Goal: Transaction & Acquisition: Purchase product/service

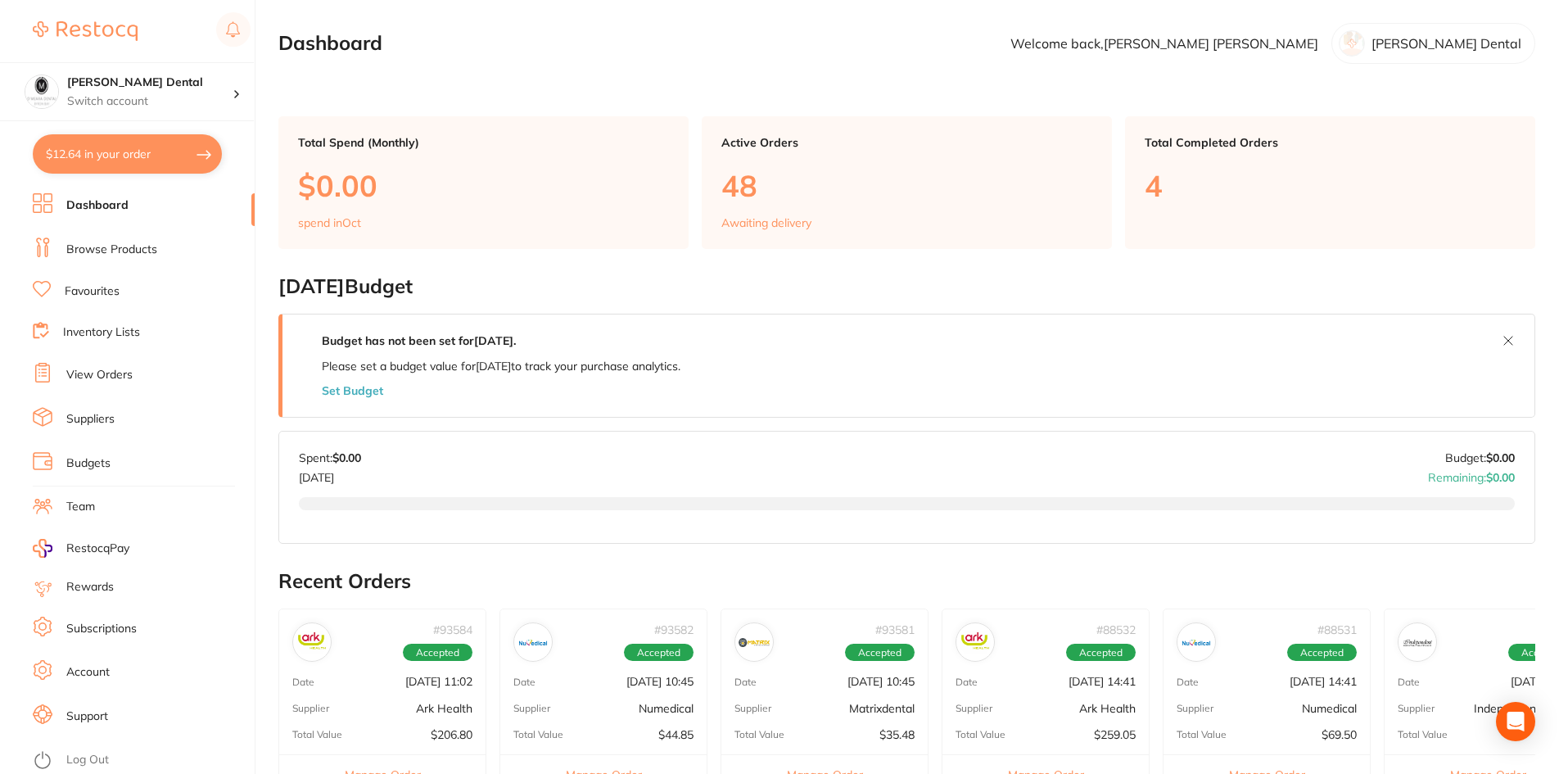
click at [108, 252] on link "Browse Products" at bounding box center [111, 250] width 91 height 17
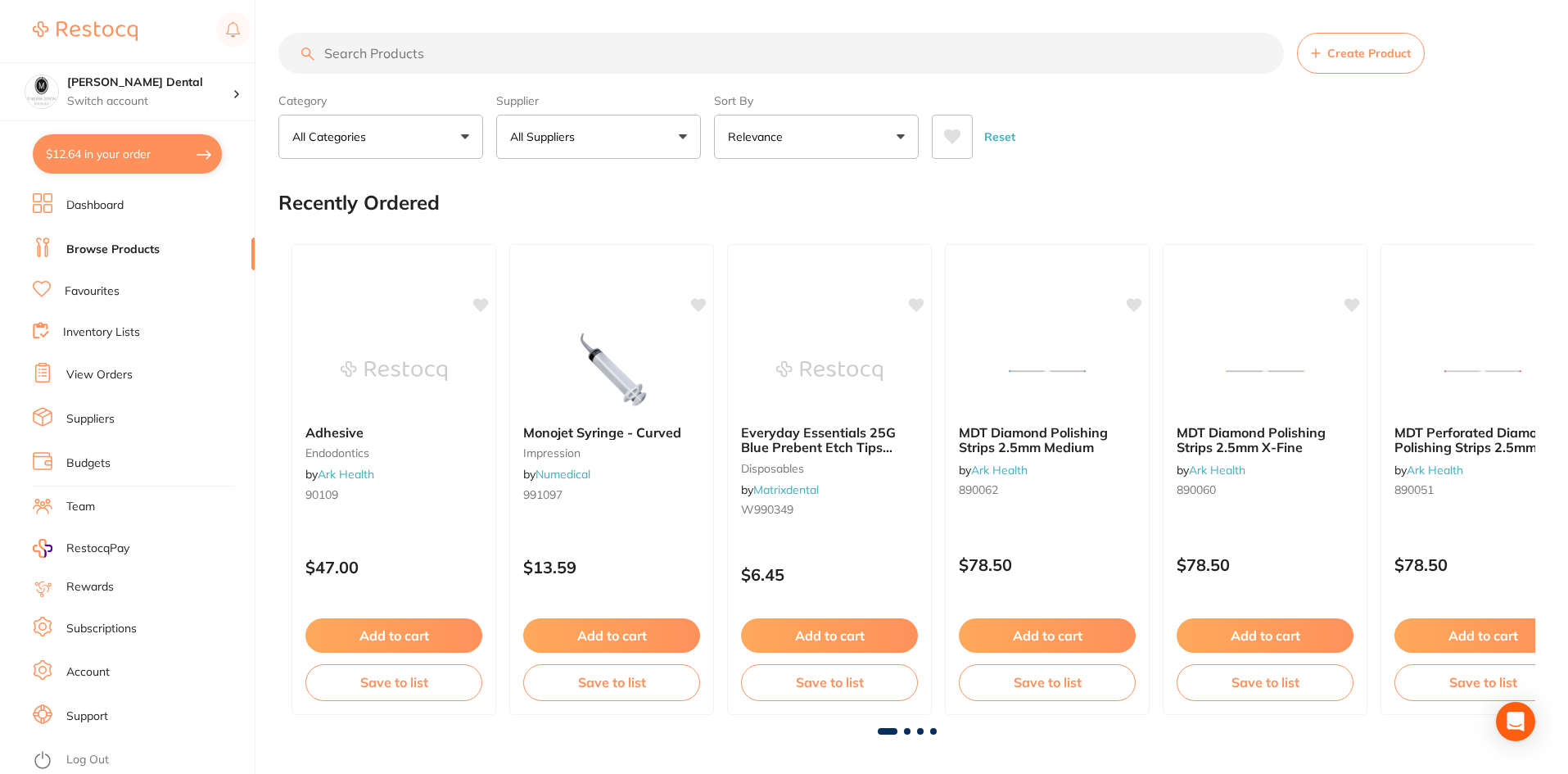
click at [484, 55] on input "search" at bounding box center [781, 53] width 1005 height 41
type input "scissors"
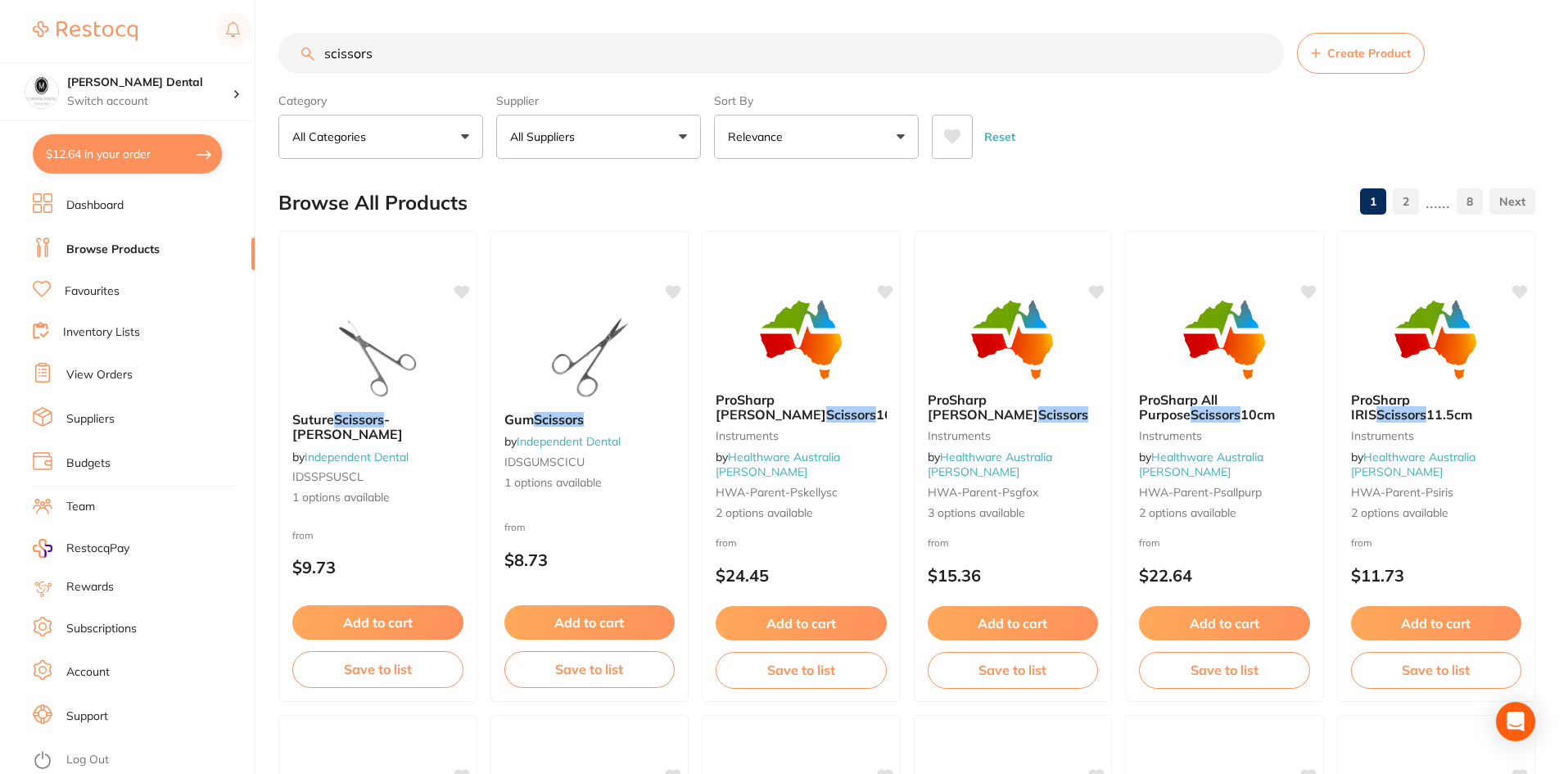
click at [902, 135] on button "Relevance" at bounding box center [816, 136] width 205 height 44
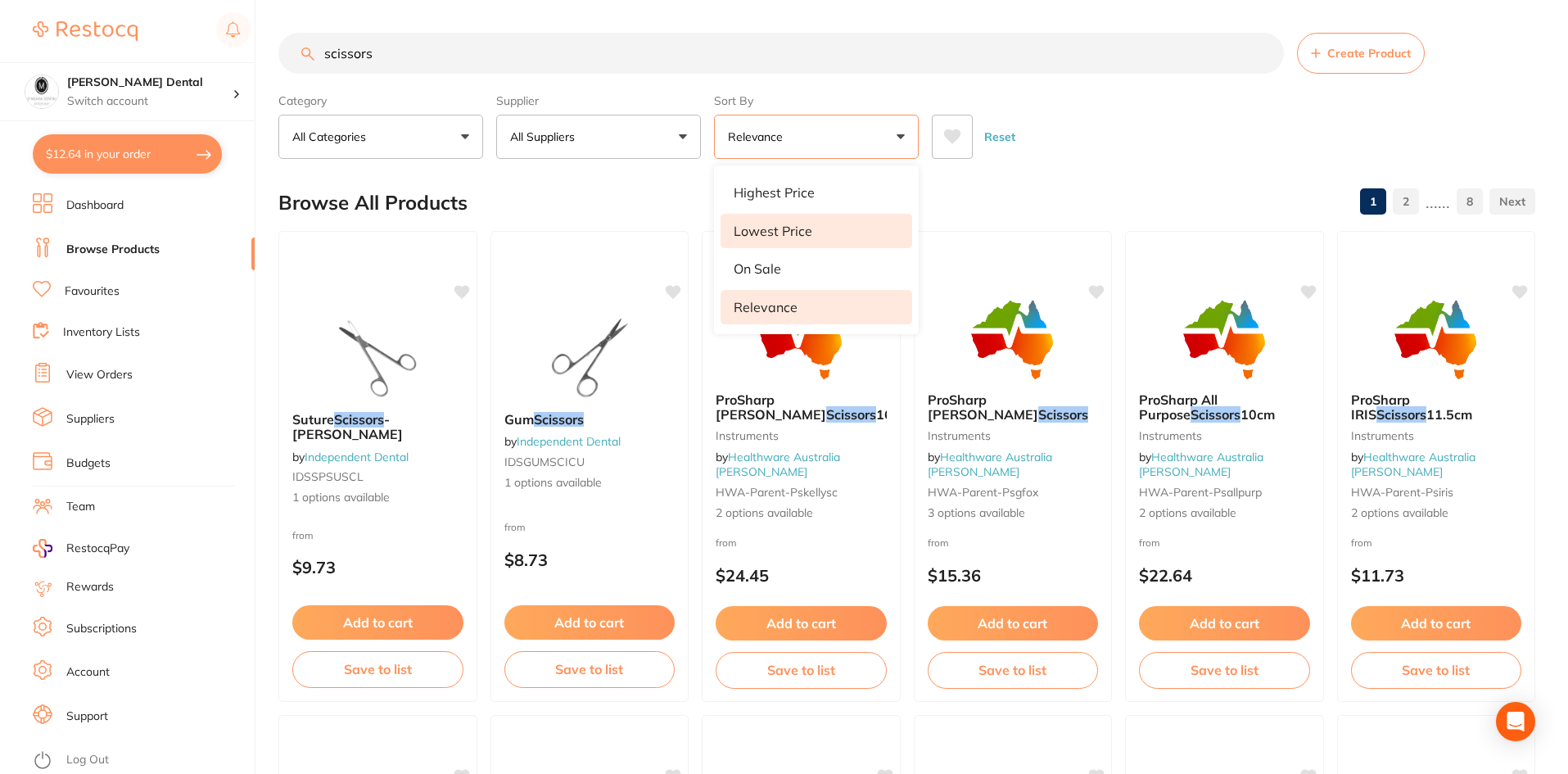
click at [768, 230] on p "Lowest Price" at bounding box center [773, 231] width 78 height 15
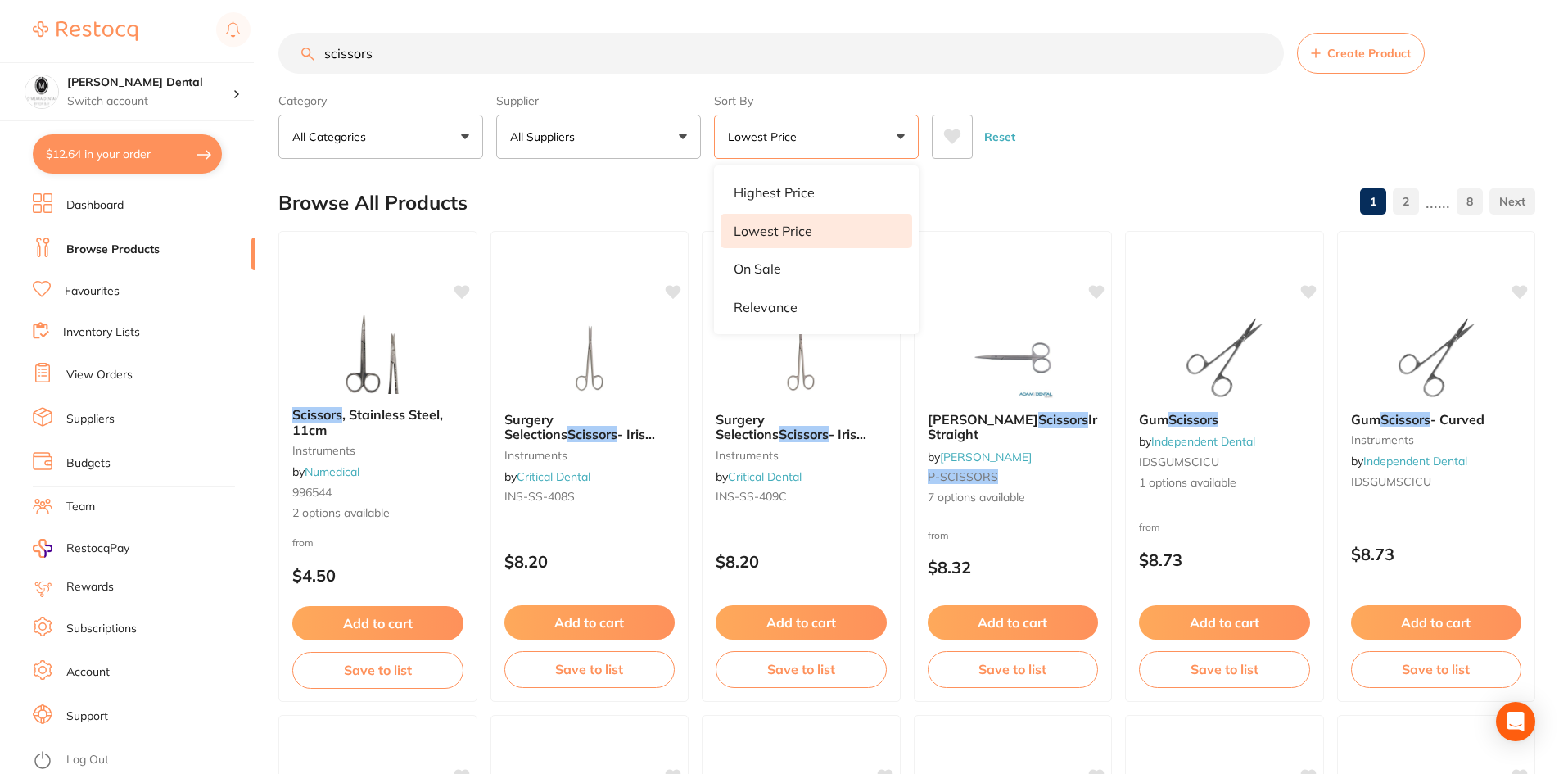
click at [1001, 198] on div "Browse All Products 1 2 ...... 8" at bounding box center [906, 203] width 1257 height 55
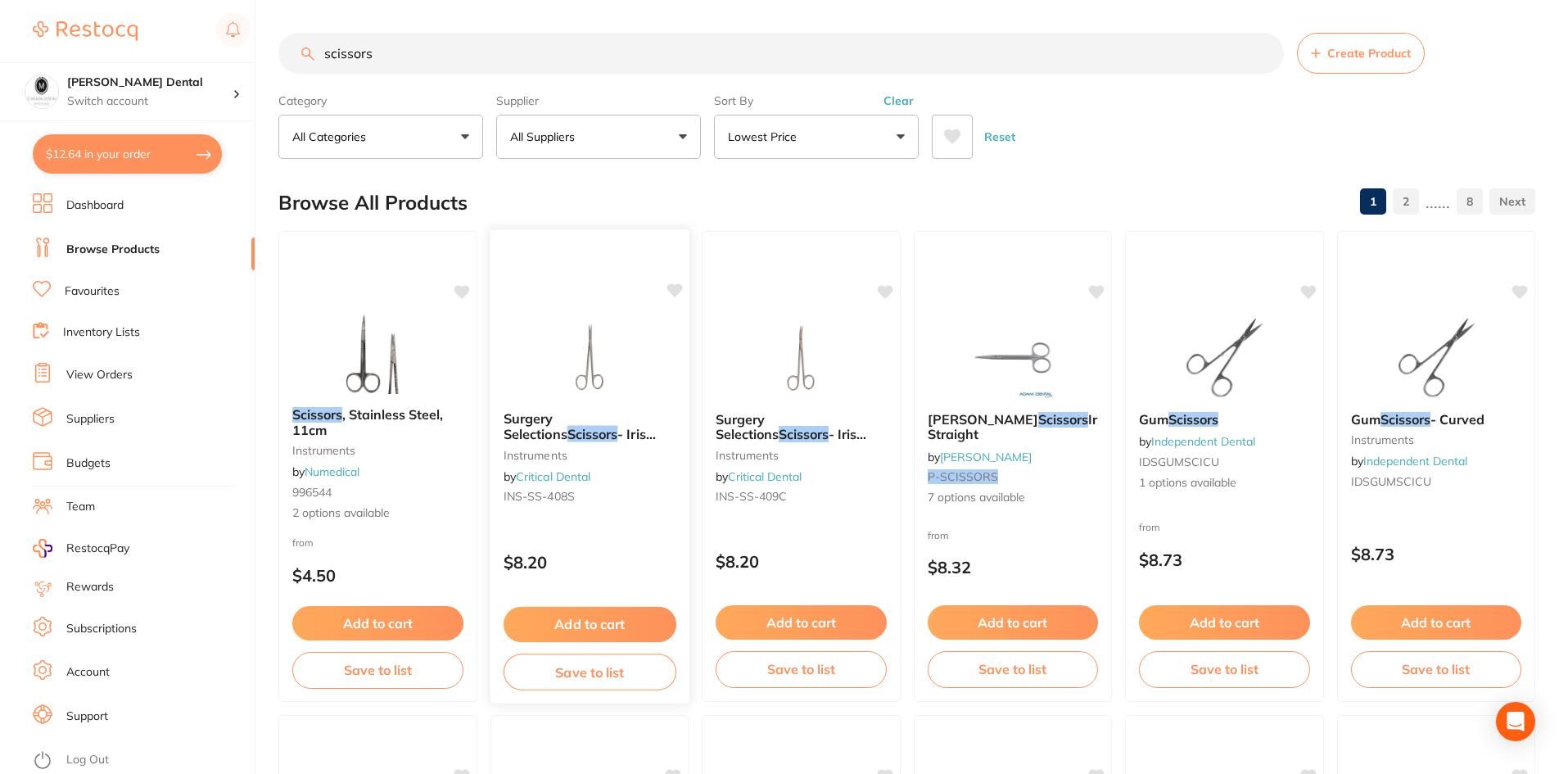
click at [586, 377] on img at bounding box center [589, 356] width 107 height 83
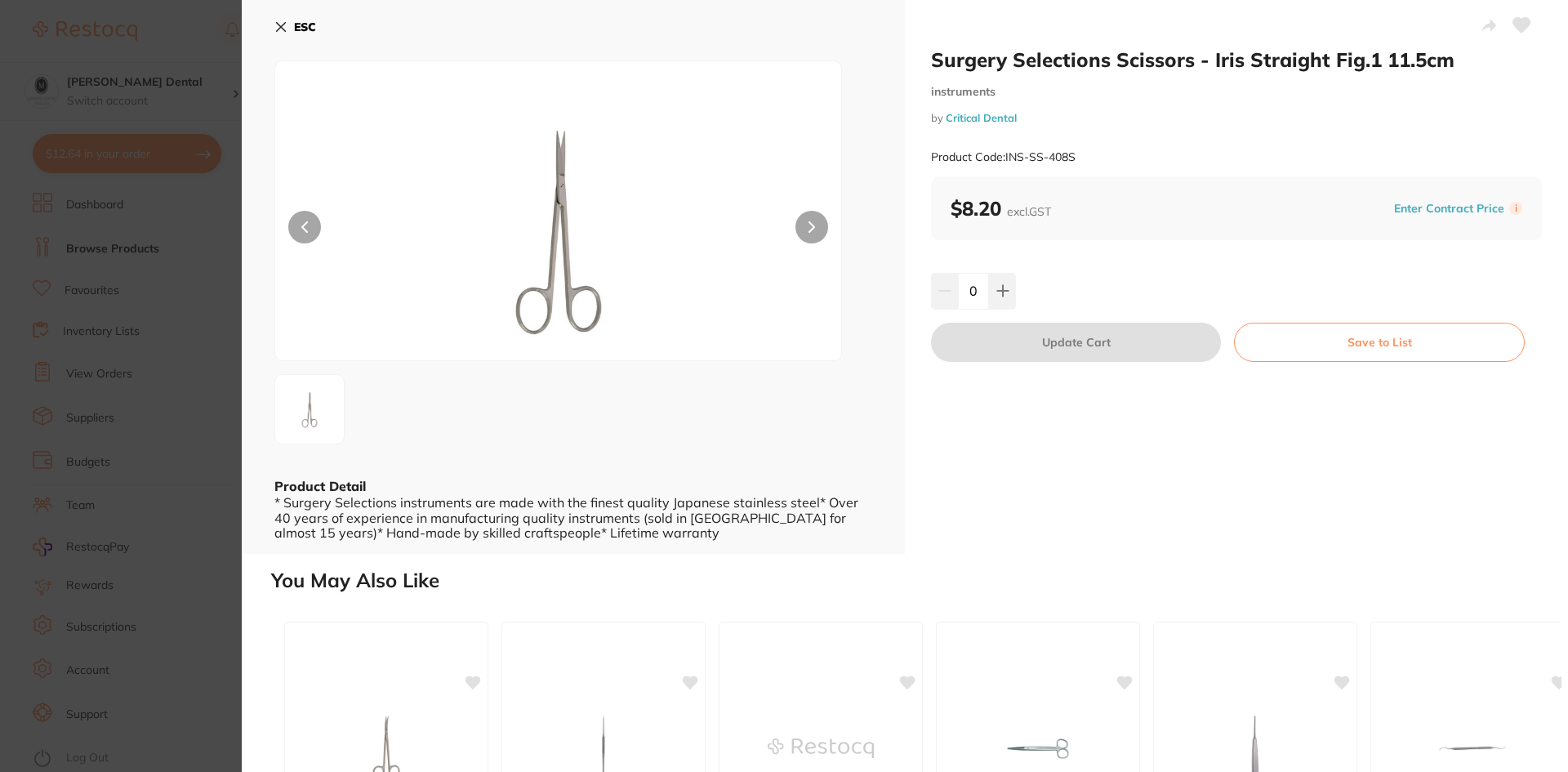
click at [811, 225] on icon at bounding box center [812, 227] width 5 height 10
click at [277, 25] on icon at bounding box center [281, 27] width 13 height 13
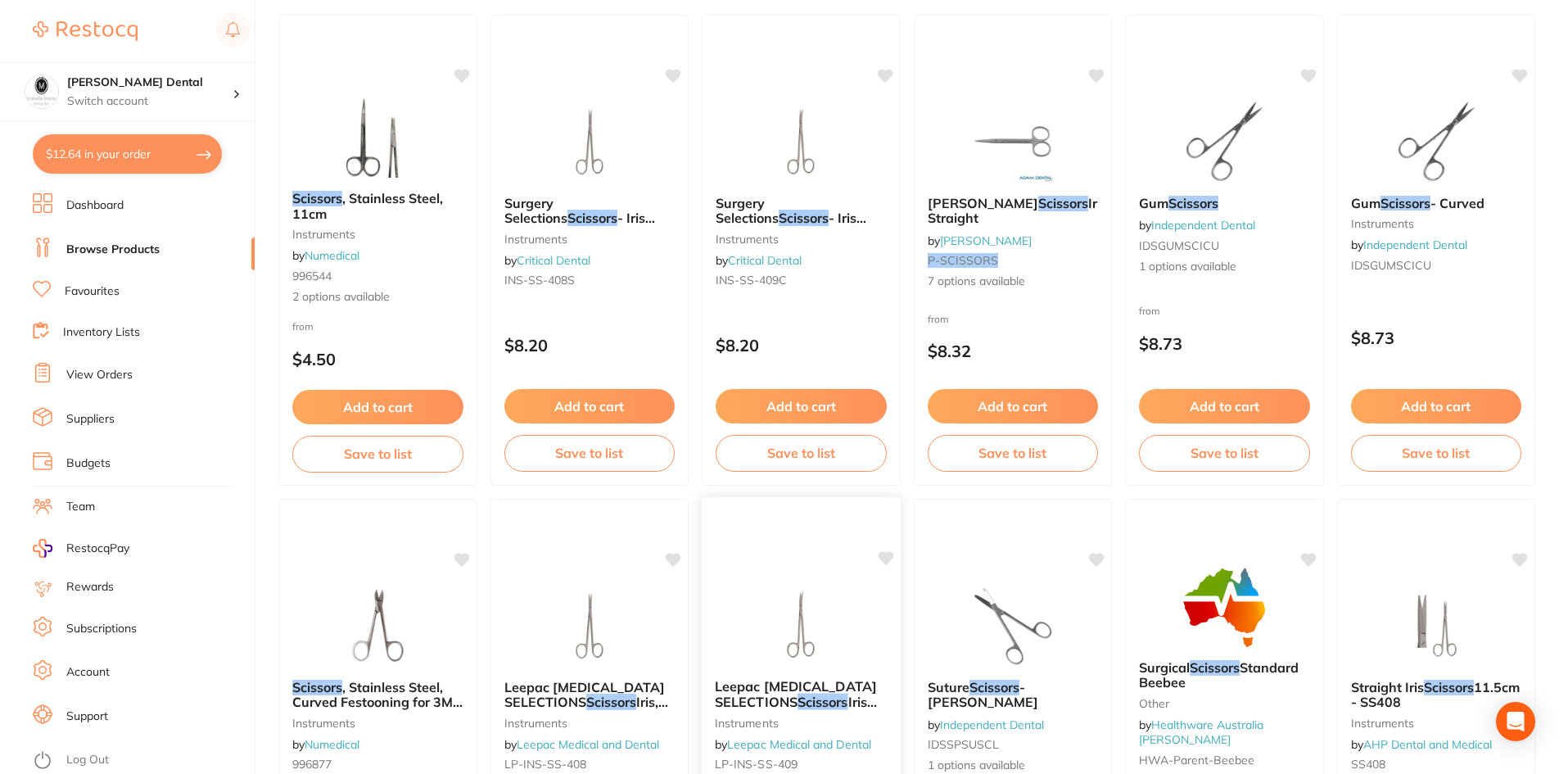
scroll to position [88, 0]
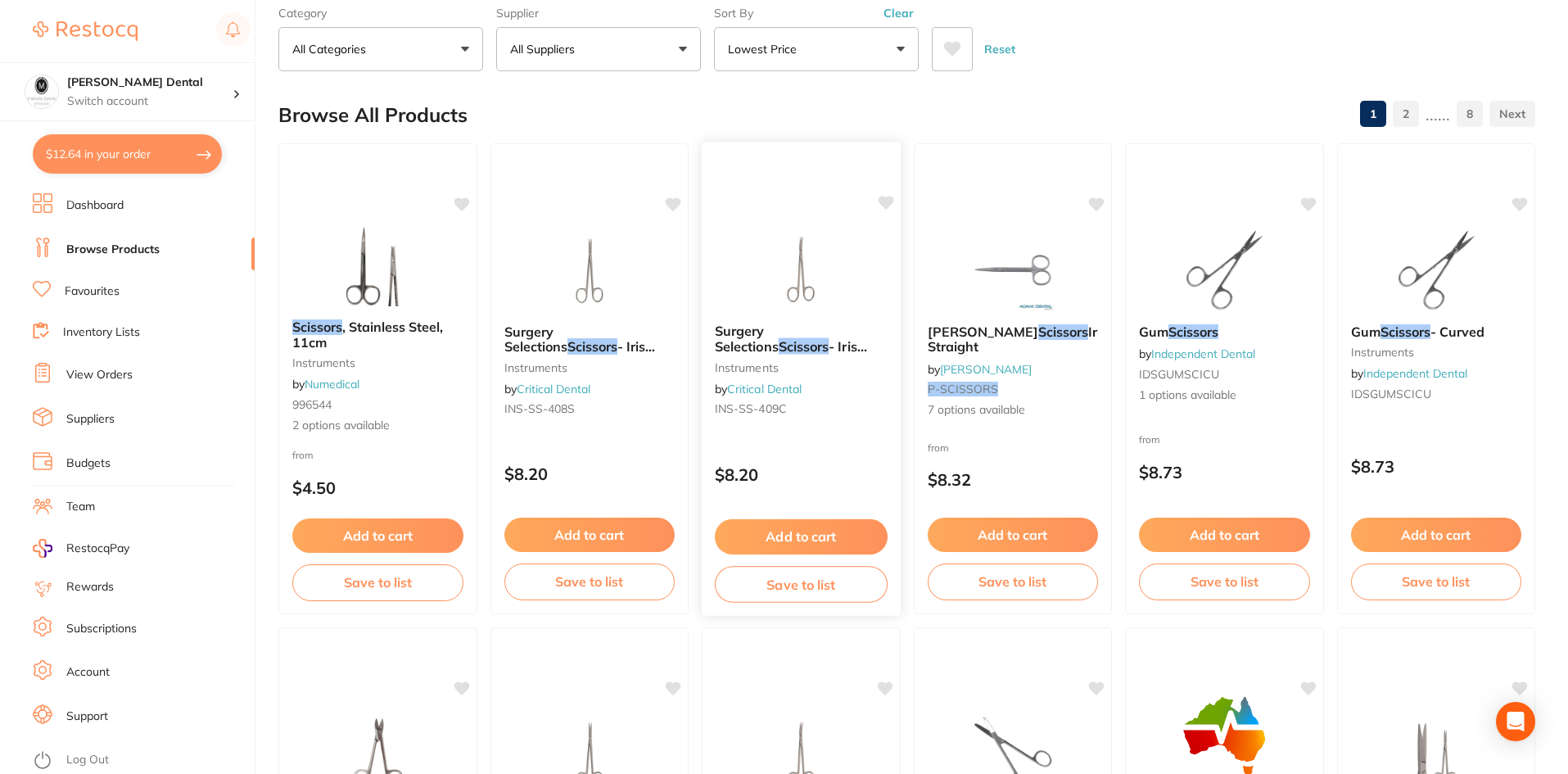
click at [799, 253] on img at bounding box center [801, 269] width 107 height 83
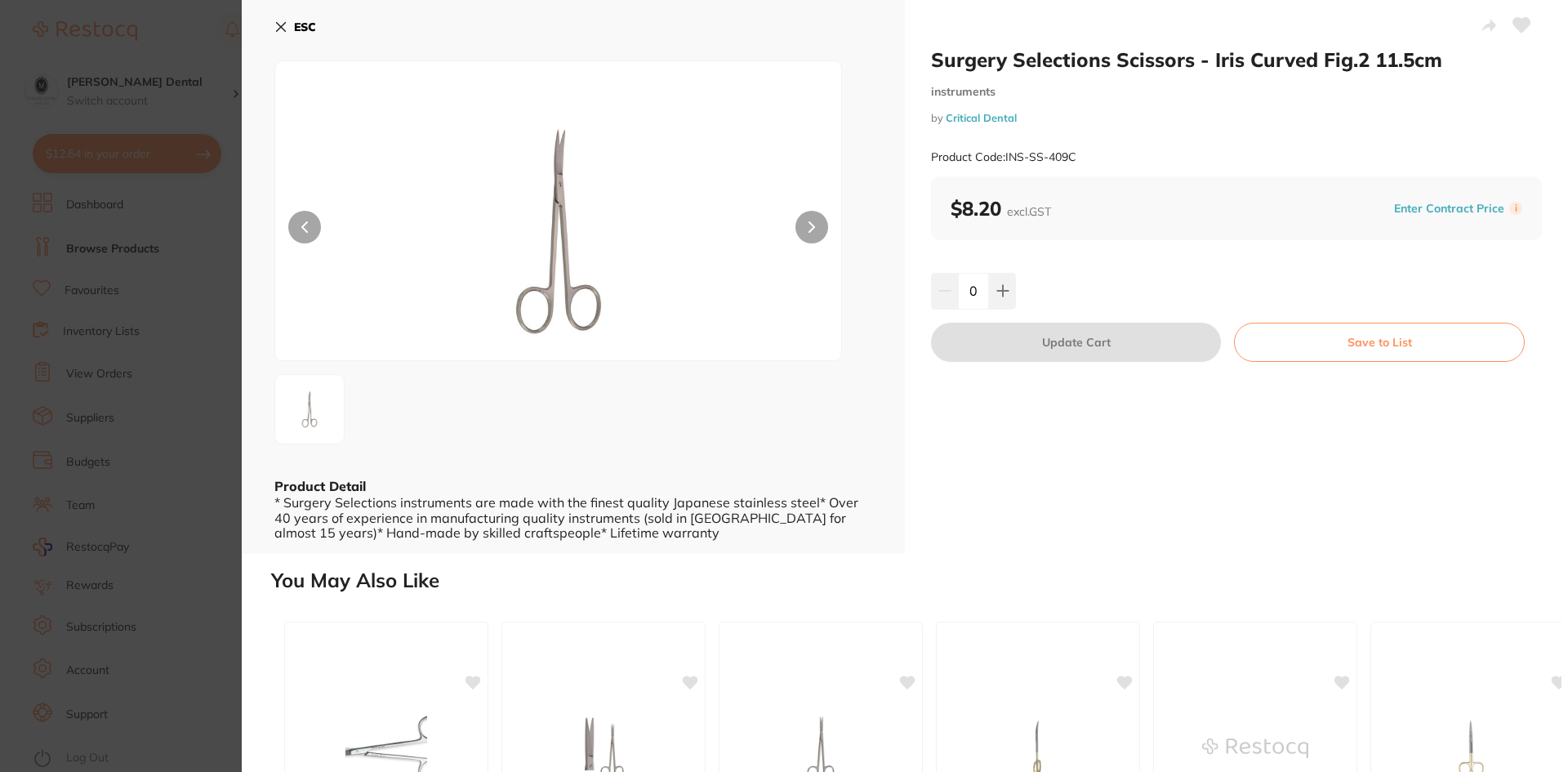
click at [801, 229] on button at bounding box center [811, 227] width 32 height 32
click at [1005, 293] on icon at bounding box center [1003, 291] width 13 height 13
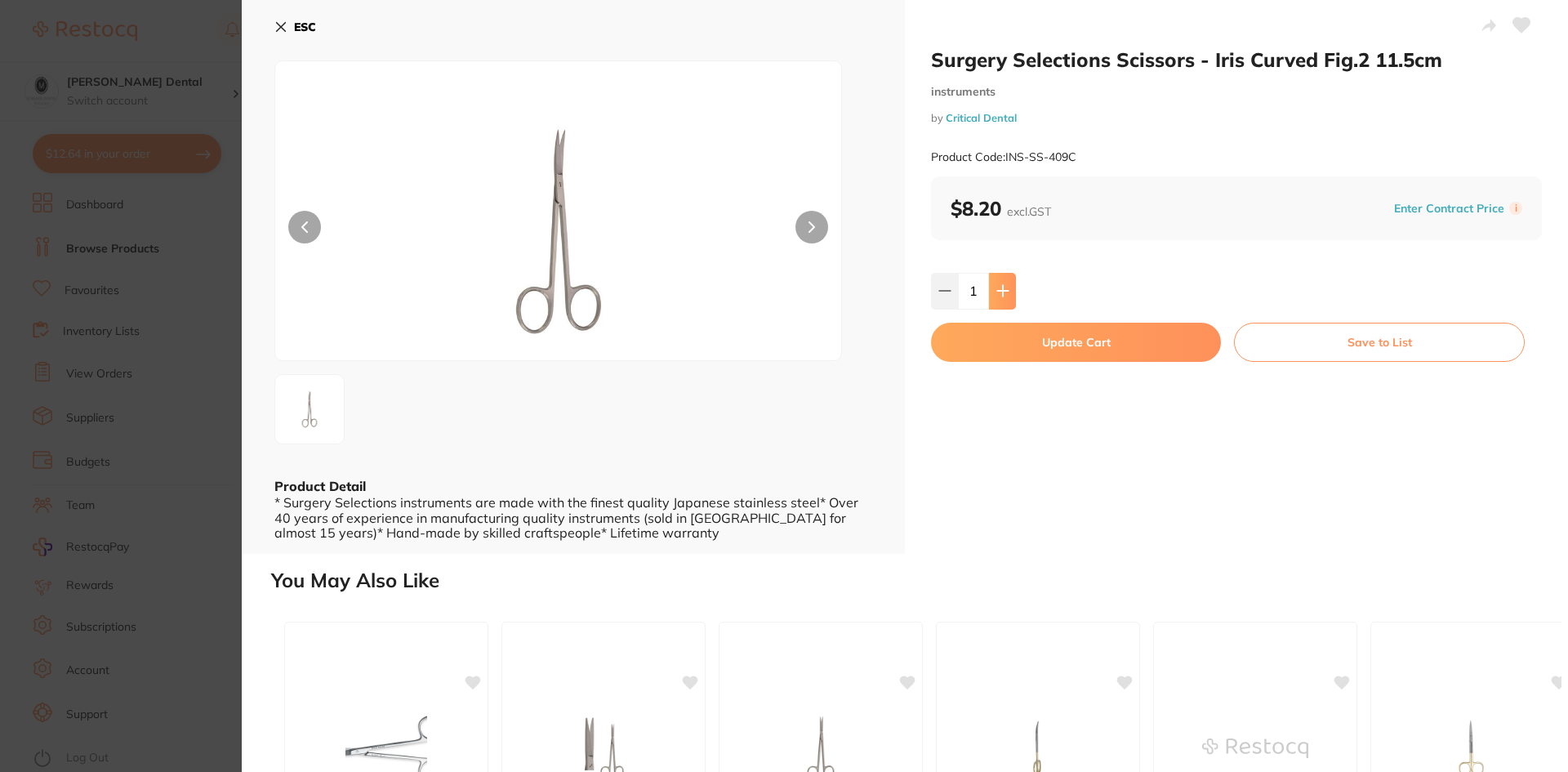
click at [1005, 293] on icon at bounding box center [1003, 291] width 13 height 13
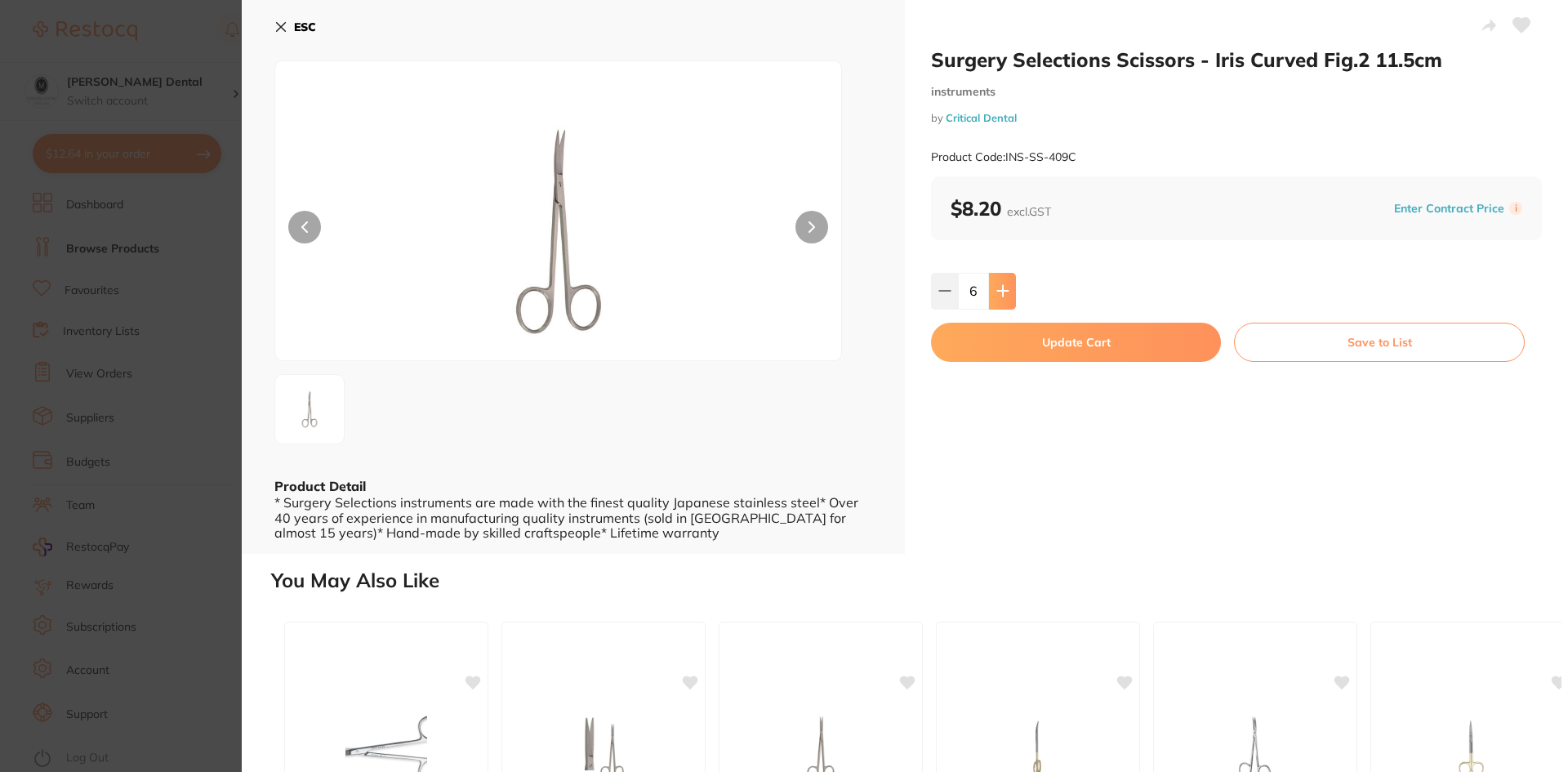
click at [1005, 293] on icon at bounding box center [1003, 291] width 13 height 13
type input "8"
click at [1105, 341] on button "Update Cart" at bounding box center [1076, 341] width 290 height 39
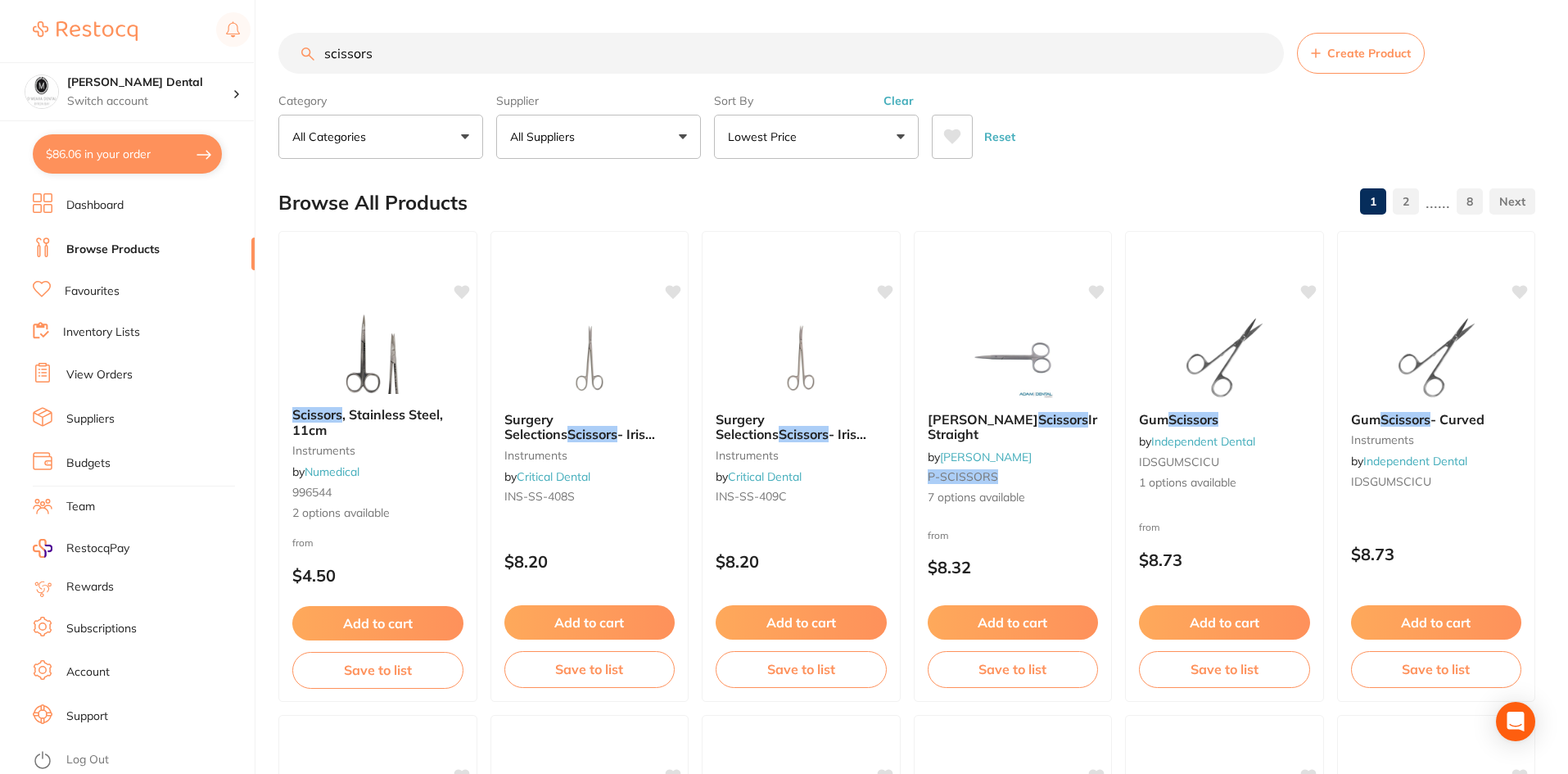
drag, startPoint x: 389, startPoint y: 56, endPoint x: 188, endPoint y: 39, distance: 201.7
click at [187, 39] on div "$86.06 [PERSON_NAME] Dental Switch account [PERSON_NAME] Dental $86.06 in your …" at bounding box center [784, 387] width 1568 height 774
type input "mandrels"
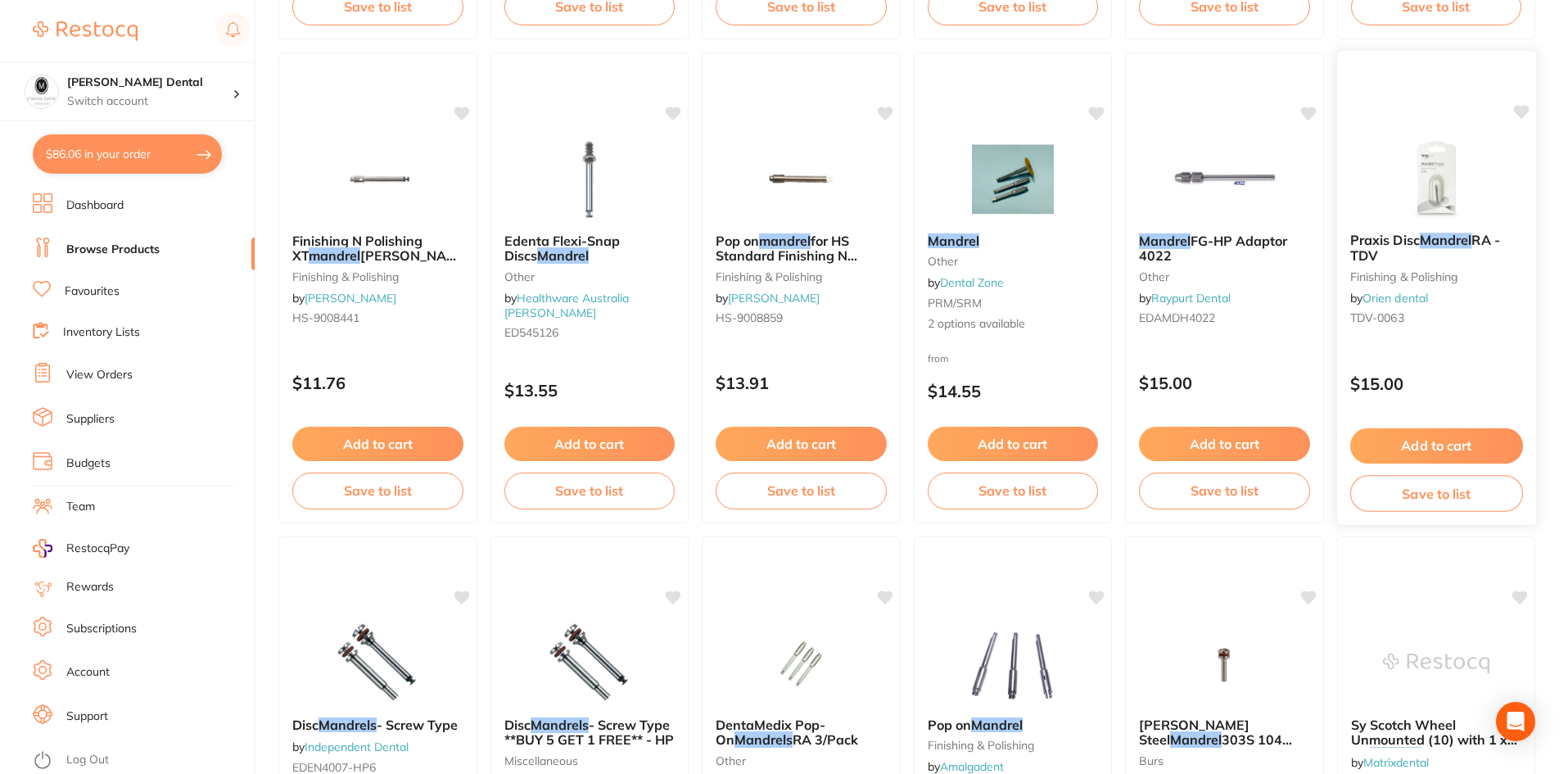
scroll to position [1474, 0]
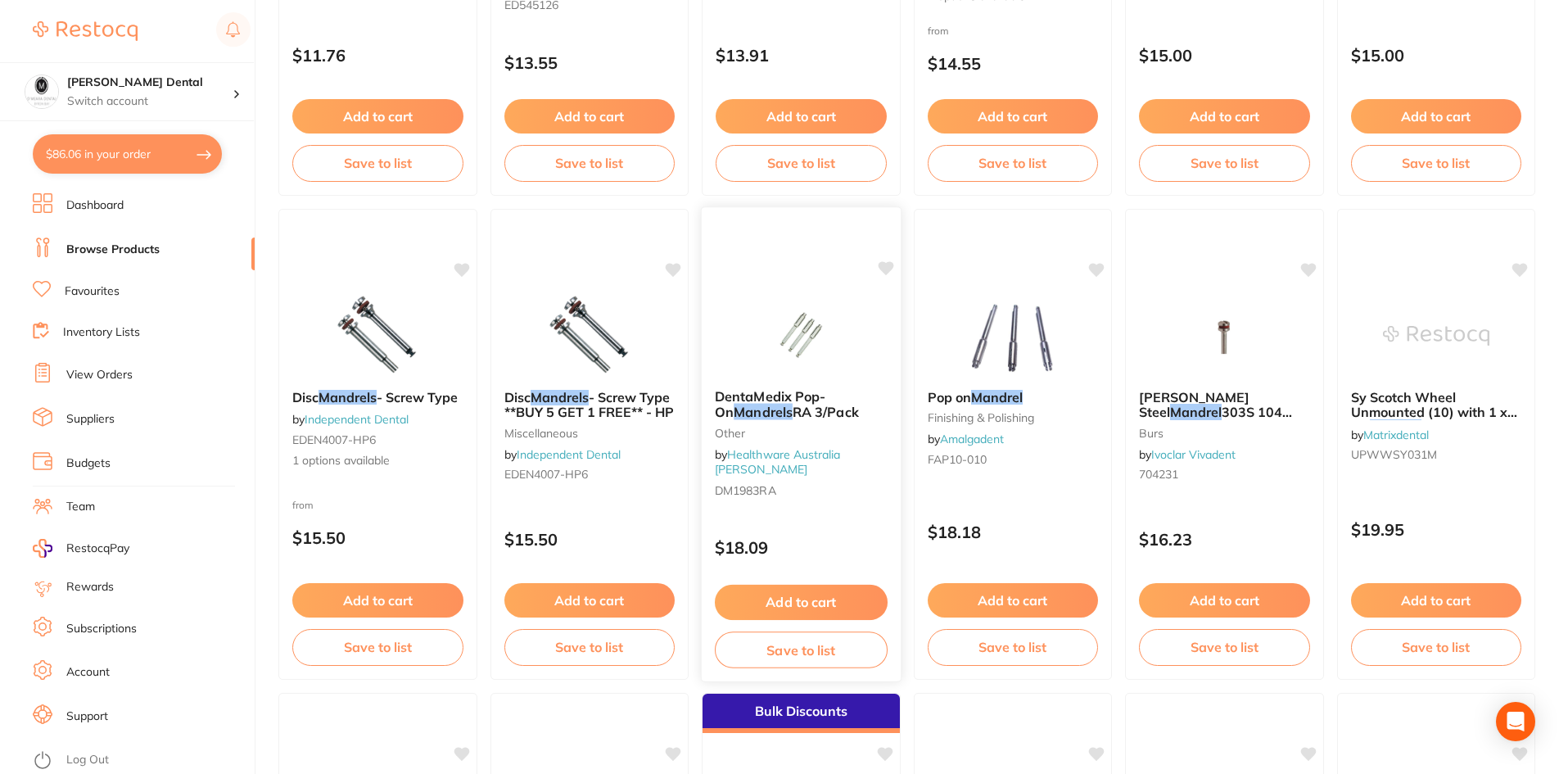
click at [751, 352] on img at bounding box center [801, 334] width 107 height 83
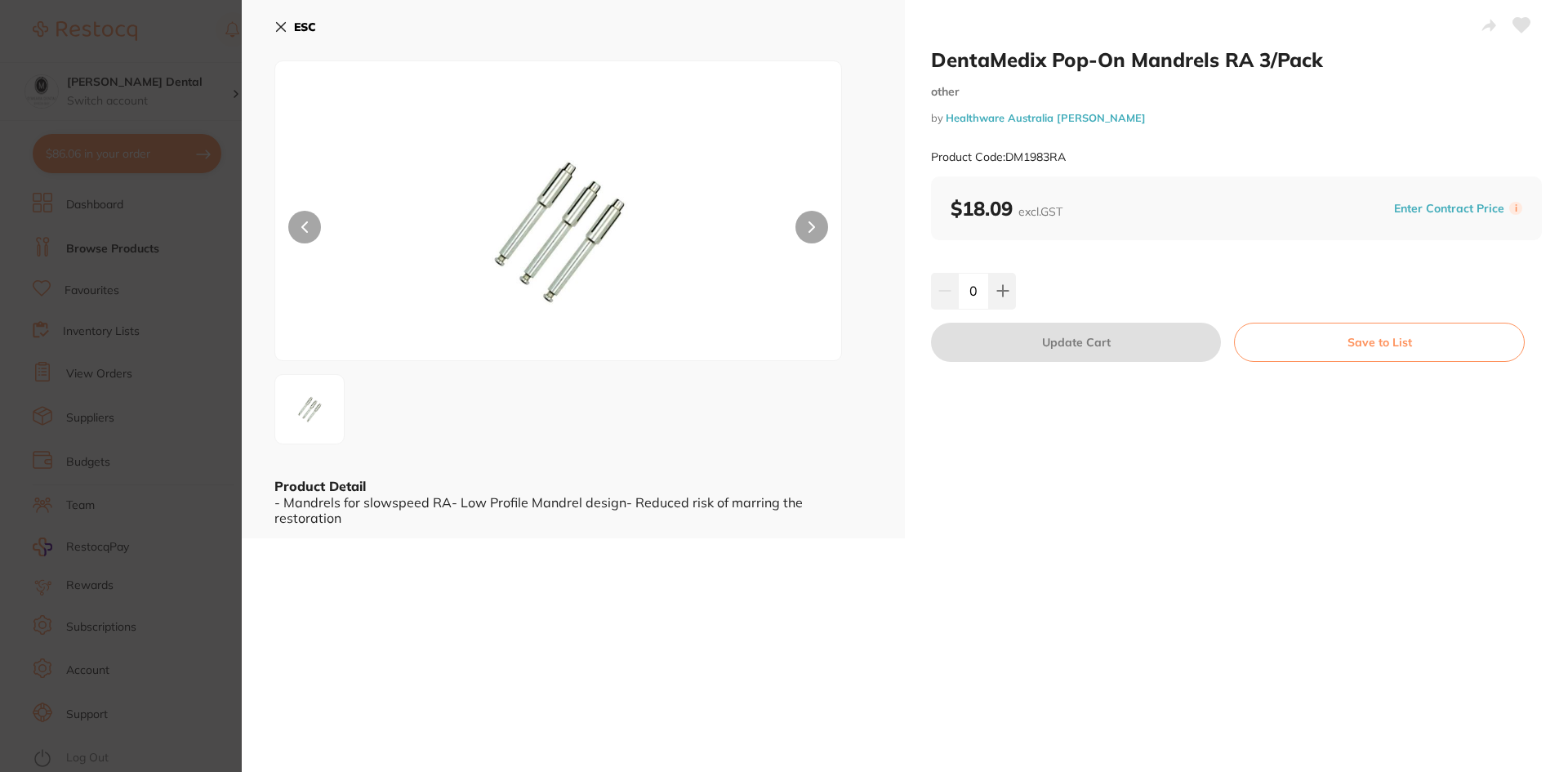
click at [278, 26] on icon at bounding box center [281, 27] width 13 height 13
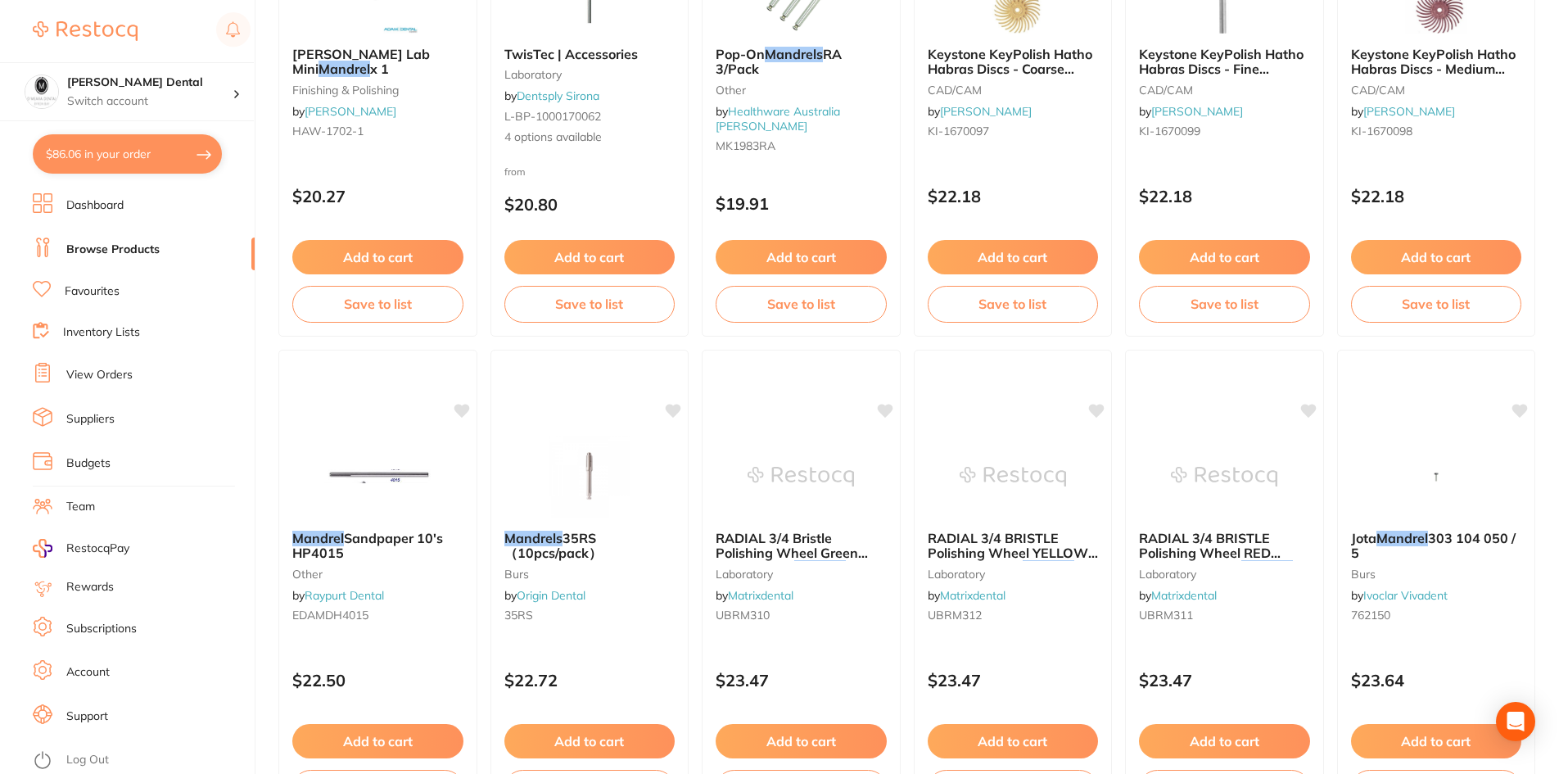
scroll to position [2374, 0]
